Goal: Transaction & Acquisition: Download file/media

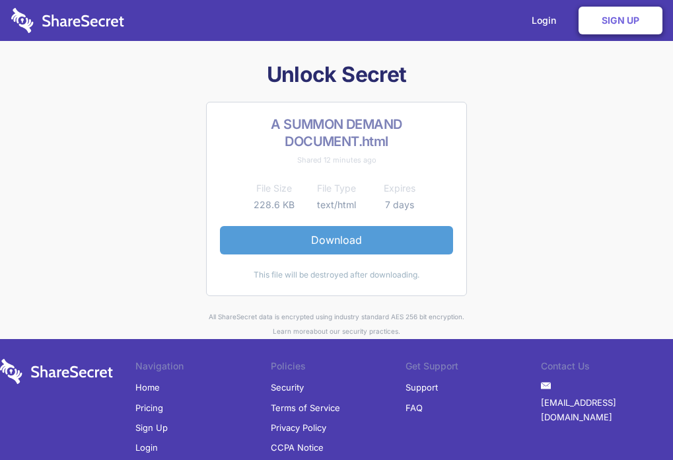
click at [330, 233] on link "Download" at bounding box center [336, 240] width 233 height 28
click at [338, 237] on link "Download" at bounding box center [336, 240] width 233 height 28
